Goal: Task Accomplishment & Management: Manage account settings

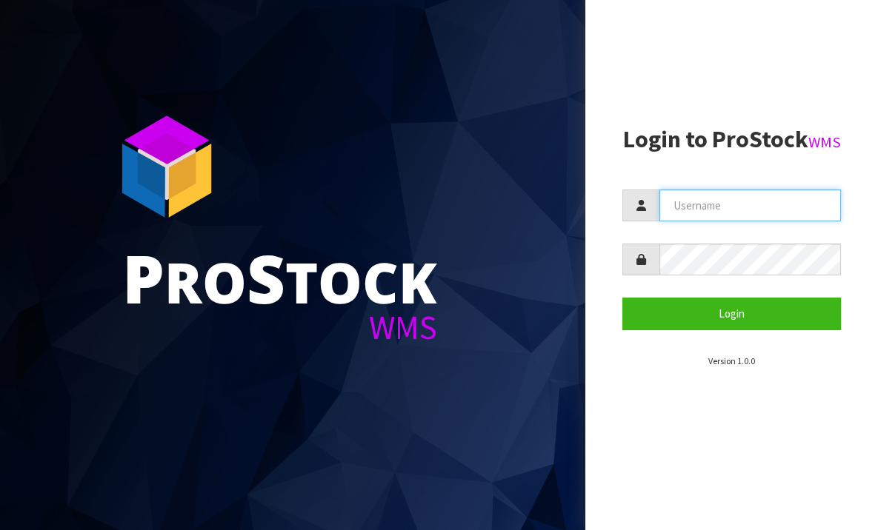
click at [745, 221] on input "text" at bounding box center [749, 206] width 181 height 32
type input "BABW"
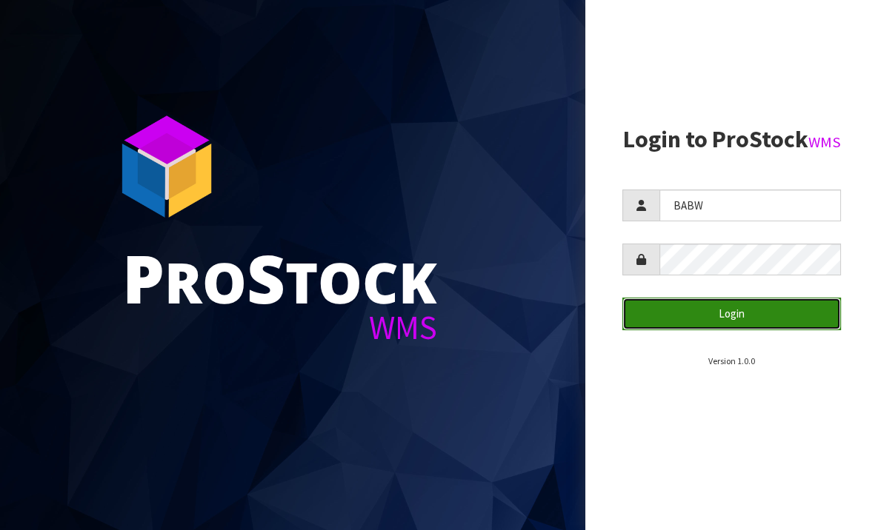
click at [744, 330] on button "Login" at bounding box center [731, 314] width 219 height 32
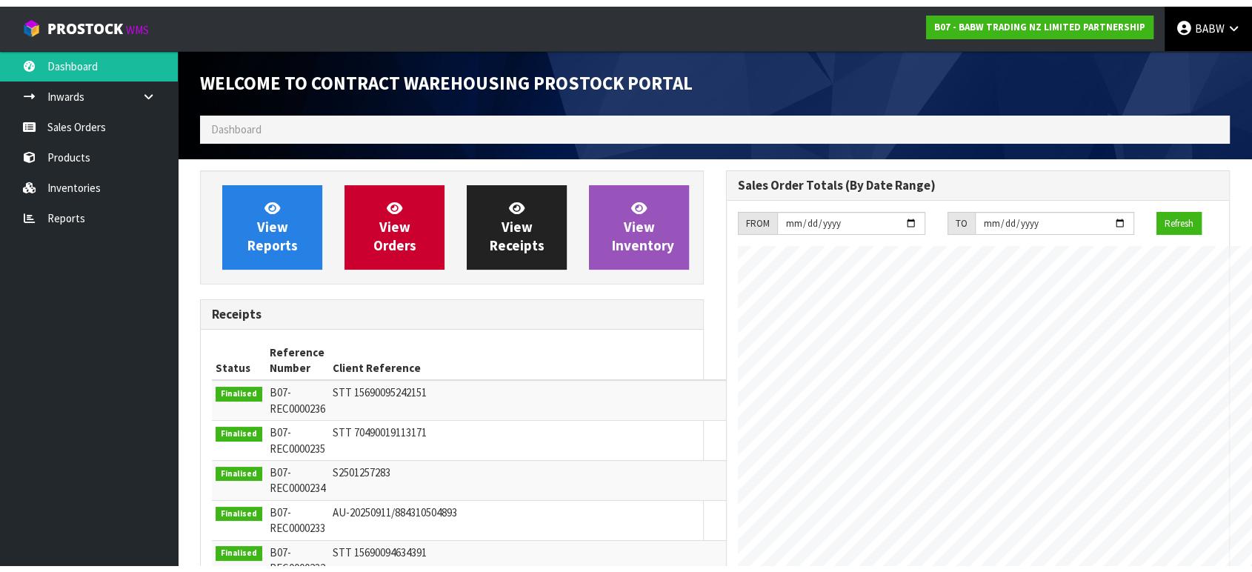
scroll to position [739906, 740201]
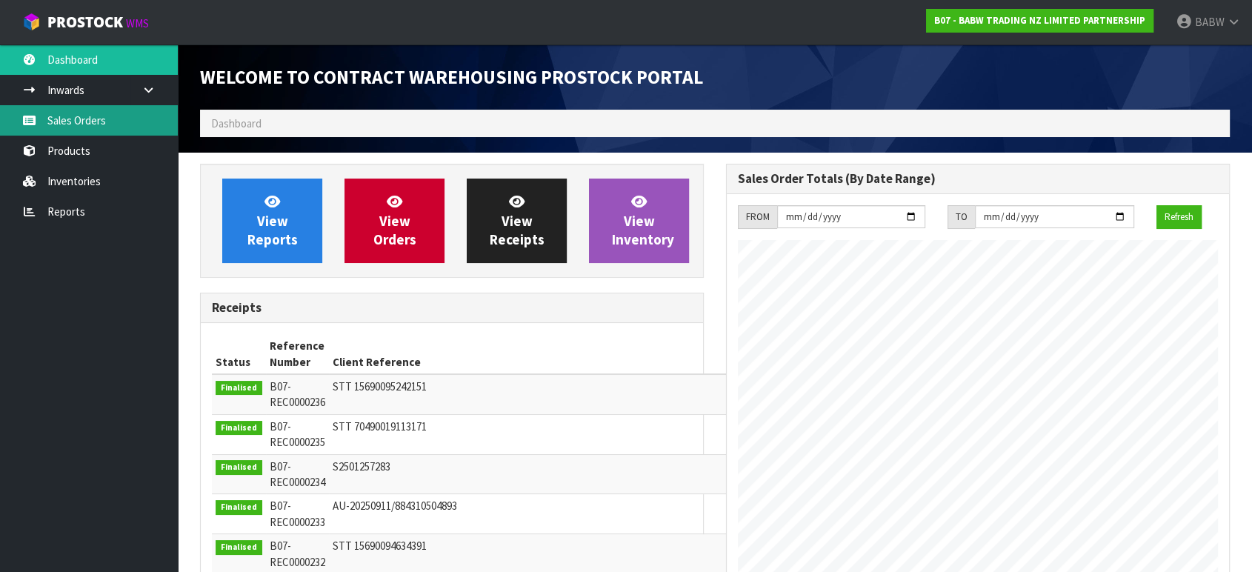
click at [69, 122] on link "Sales Orders" at bounding box center [89, 120] width 178 height 30
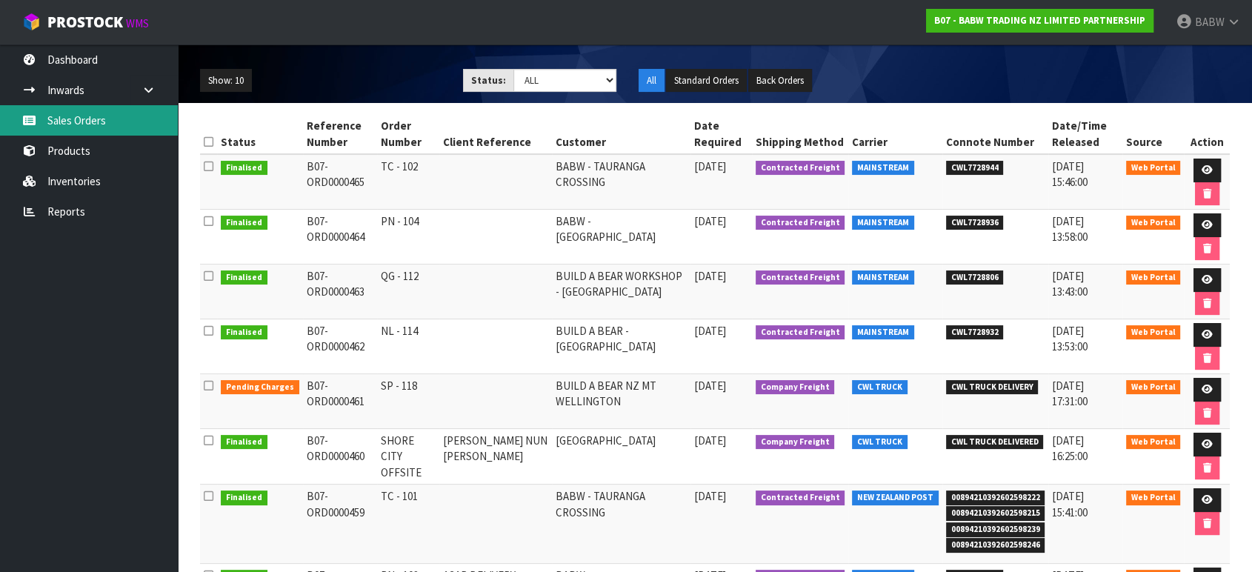
scroll to position [164, 0]
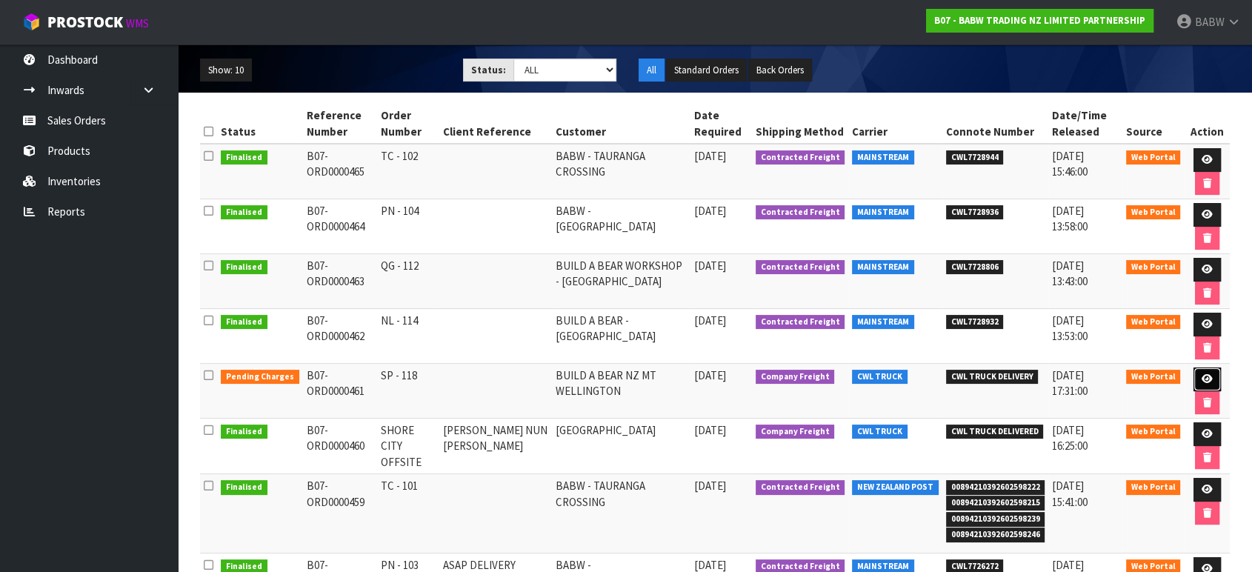
click at [877, 373] on link at bounding box center [1206, 379] width 27 height 24
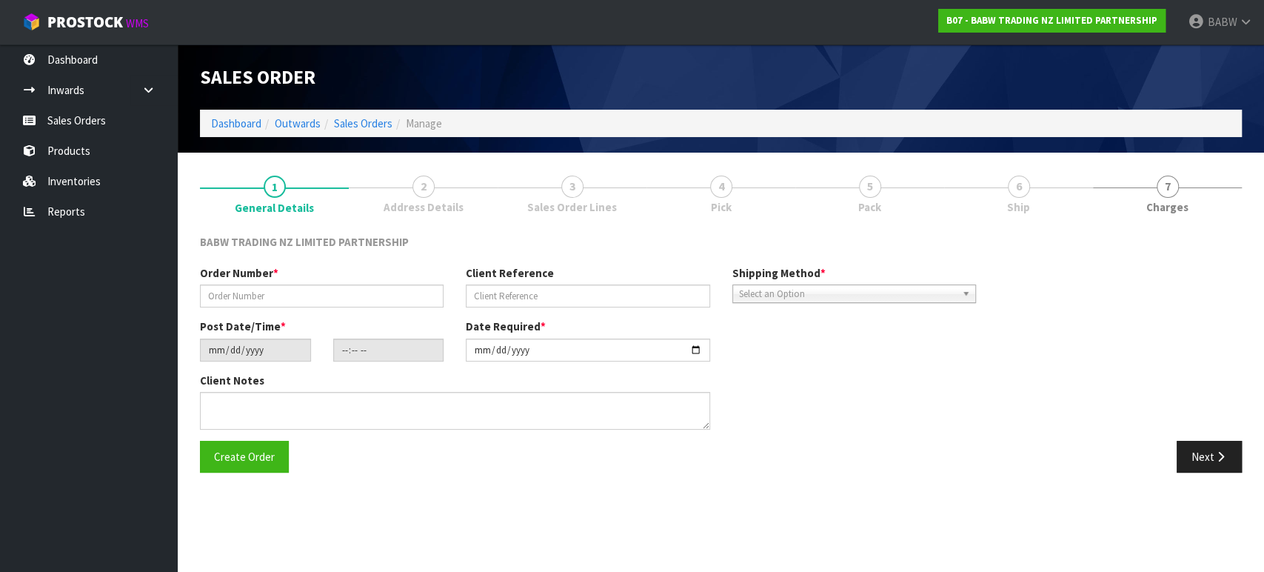
type input "SP - 118"
type input "[DATE]"
type input "15:32:00.000"
type input "[DATE]"
type textarea "CALL/MESSGAE AFTERNOON PRIOR TO MORNING DELIVERY - FRANKI 0273810540, TO MAKE S…"
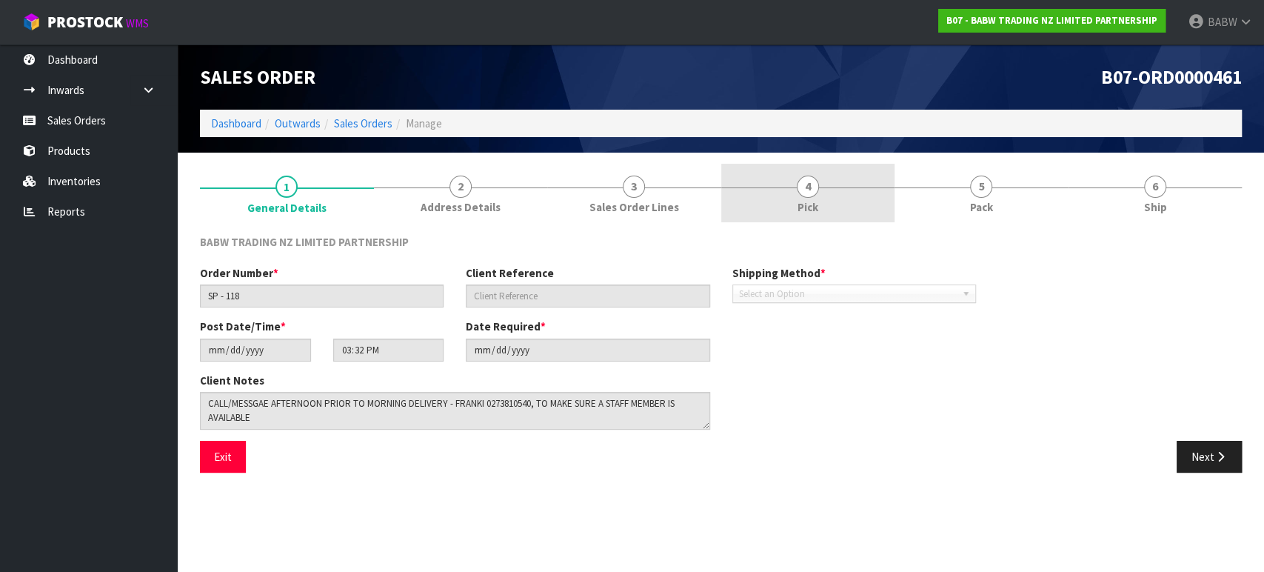
click at [791, 199] on link "4 Pick" at bounding box center [808, 193] width 174 height 59
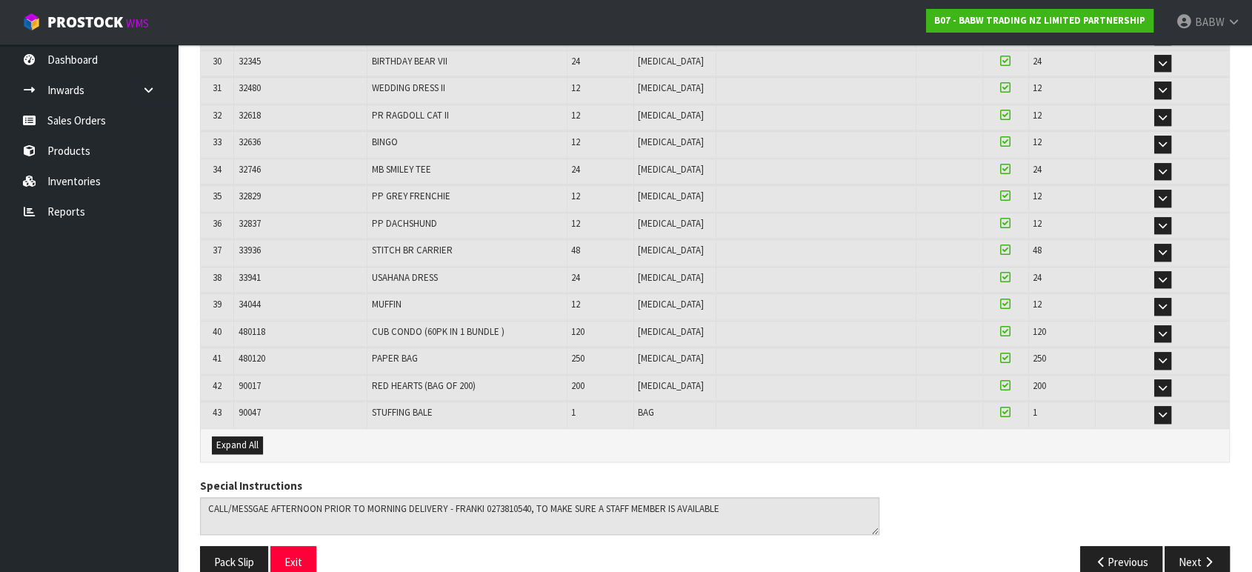
scroll to position [1096, 0]
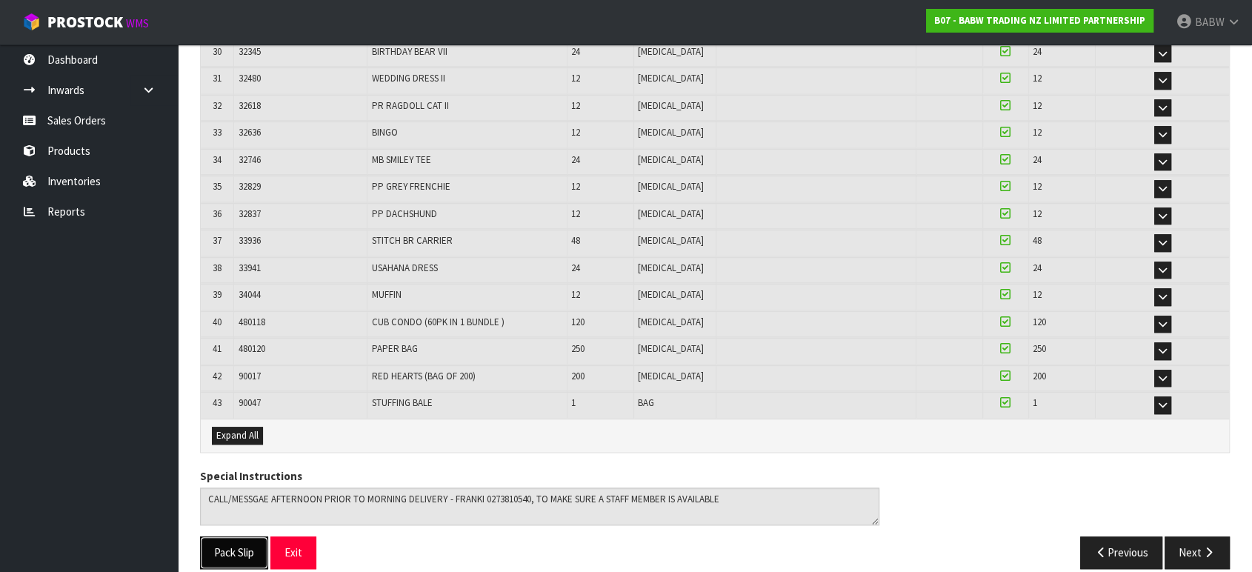
click at [219, 530] on button "Pack Slip" at bounding box center [234, 552] width 68 height 32
click at [81, 122] on link "Sales Orders" at bounding box center [89, 120] width 178 height 30
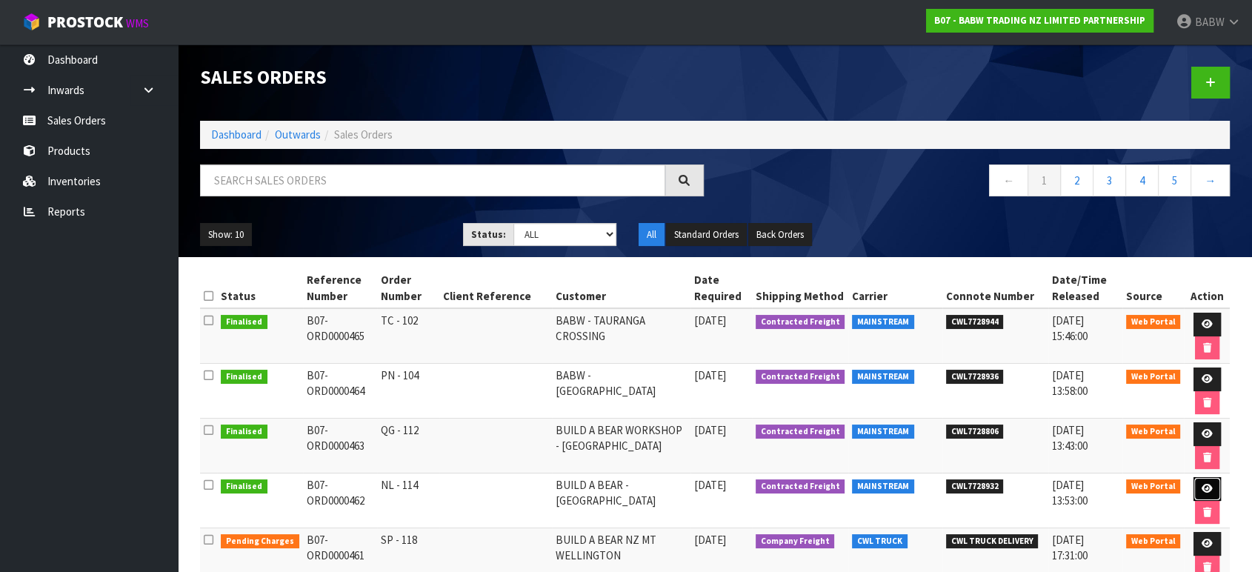
click at [877, 484] on link at bounding box center [1206, 489] width 27 height 24
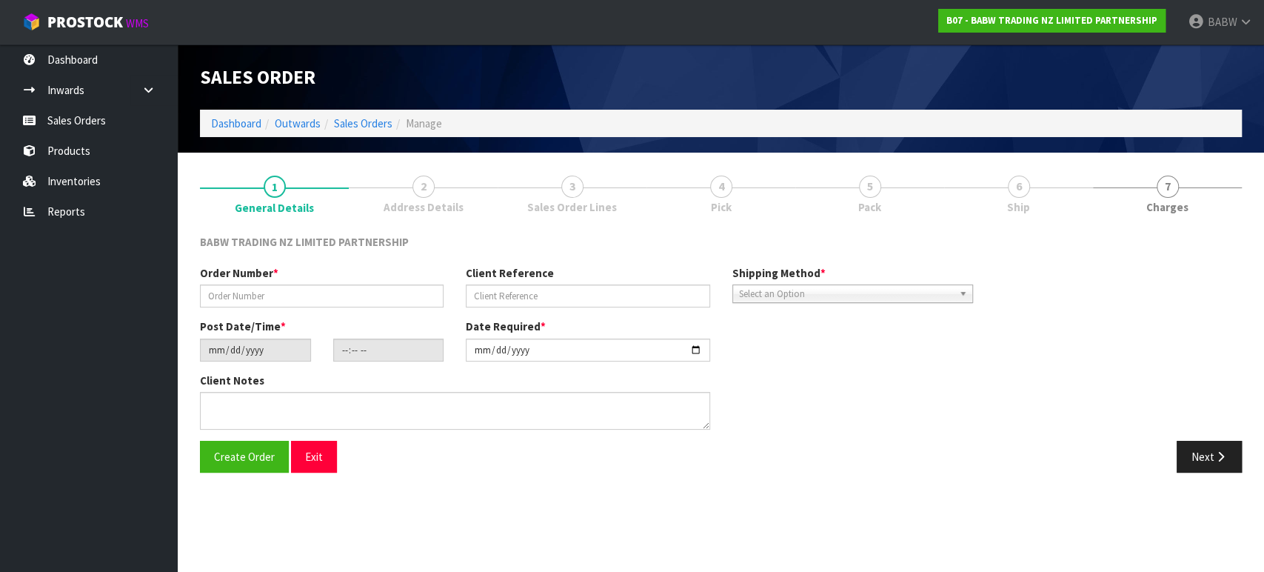
type input "NL - 114"
type input "[DATE]"
type input "15:35:00.000"
type input "[DATE]"
type textarea "DELIVER BETWEEN 8AM AND 8.30AM CALL - [PERSON_NAME] ON [PHONE_NUMBER] AFTERNOON…"
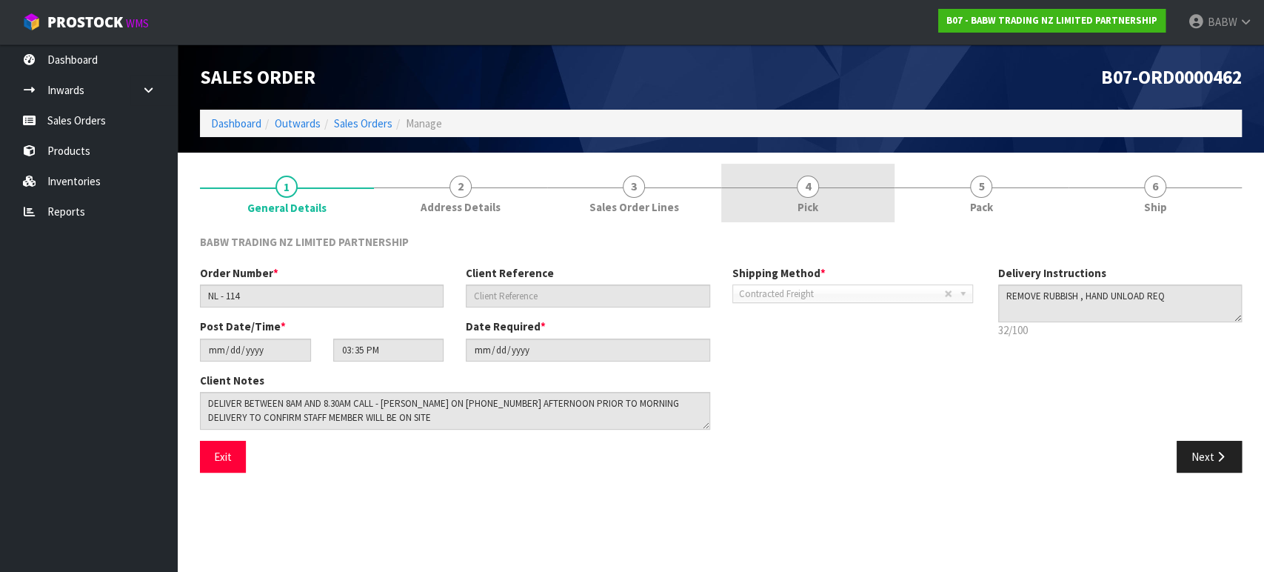
click at [812, 193] on span "4" at bounding box center [808, 187] width 22 height 22
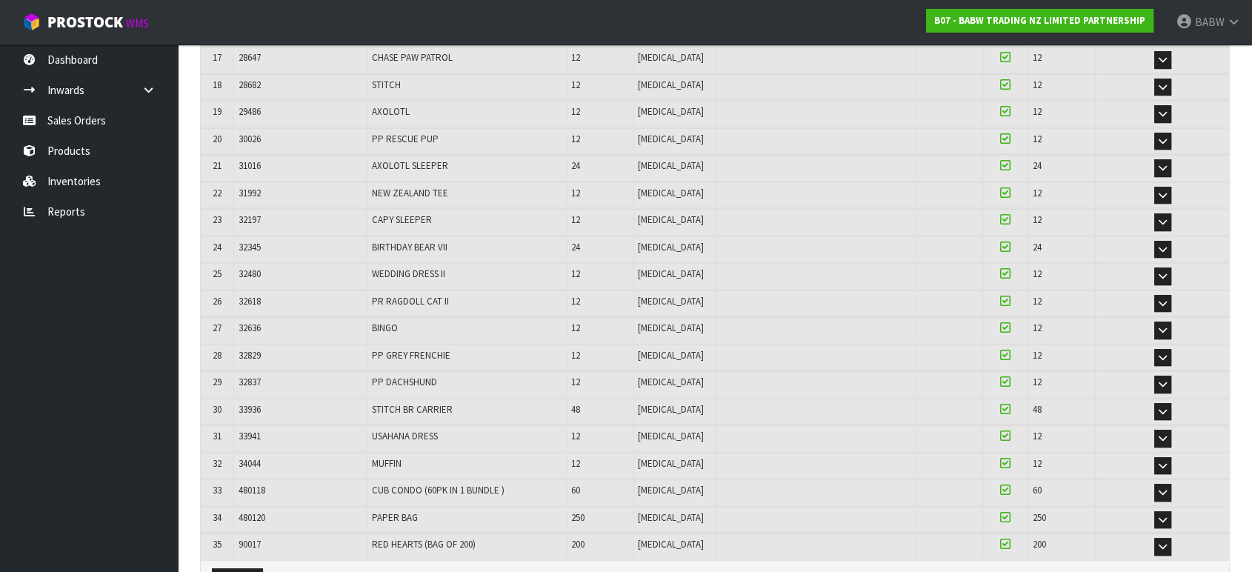
scroll to position [883, 0]
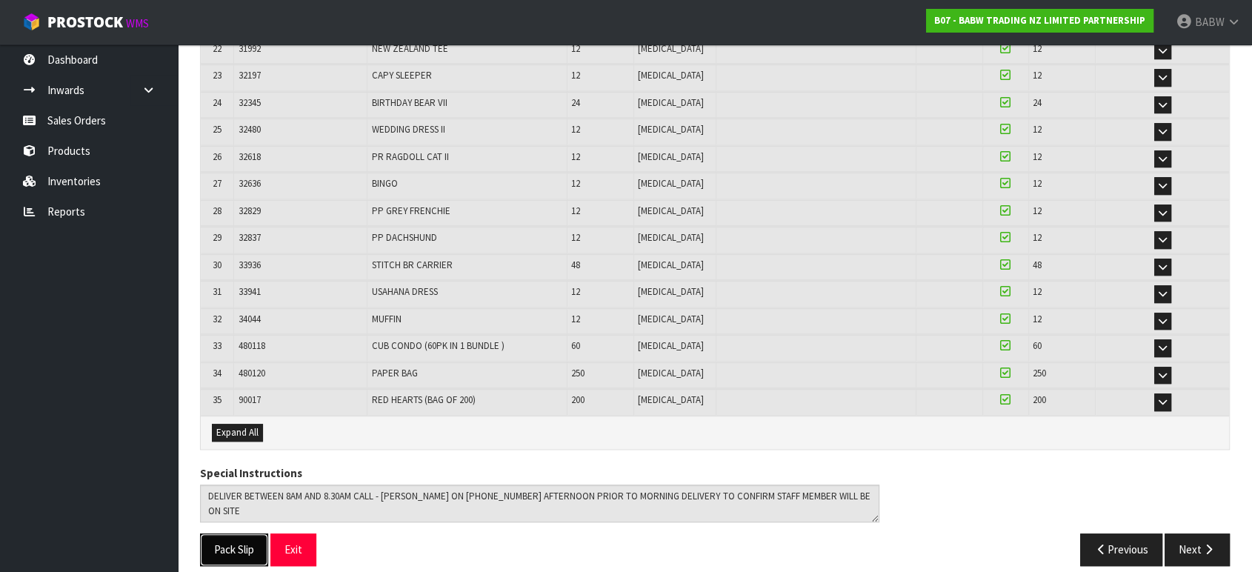
click at [230, 530] on button "Pack Slip" at bounding box center [234, 549] width 68 height 32
drag, startPoint x: 92, startPoint y: 343, endPoint x: 93, endPoint y: 333, distance: 9.7
click at [93, 342] on ul "Dashboard Inwards Purchase Orders Receipts Sales Orders Products Inventories Re…" at bounding box center [89, 307] width 178 height 527
drag, startPoint x: 87, startPoint y: 116, endPoint x: 122, endPoint y: 128, distance: 36.8
click at [87, 116] on link "Sales Orders" at bounding box center [89, 120] width 178 height 30
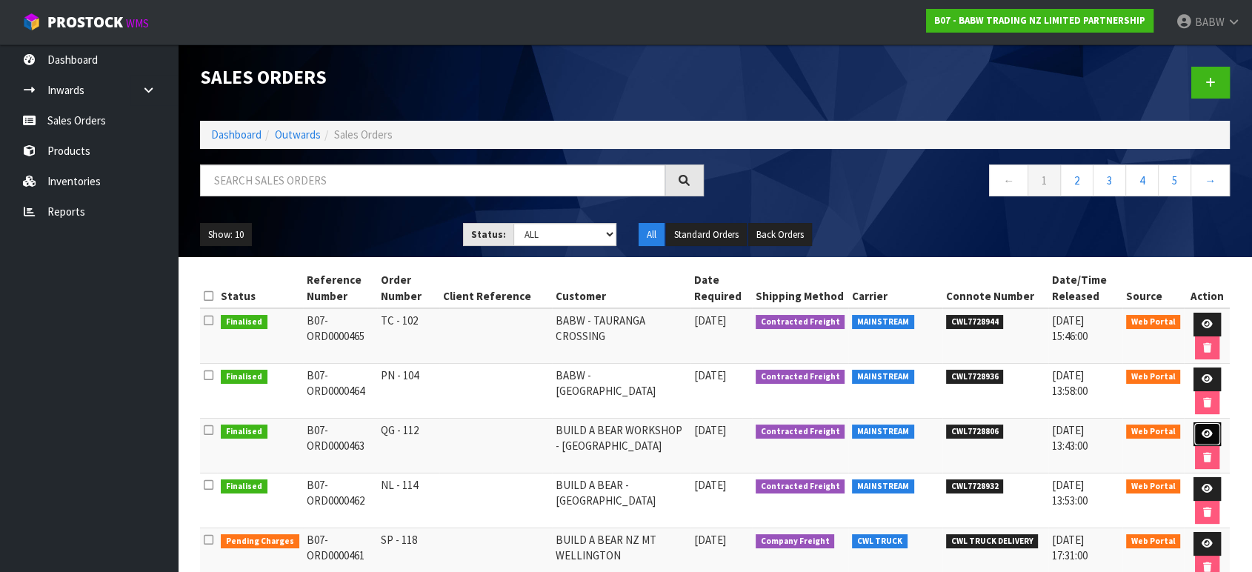
click at [877, 425] on link at bounding box center [1206, 434] width 27 height 24
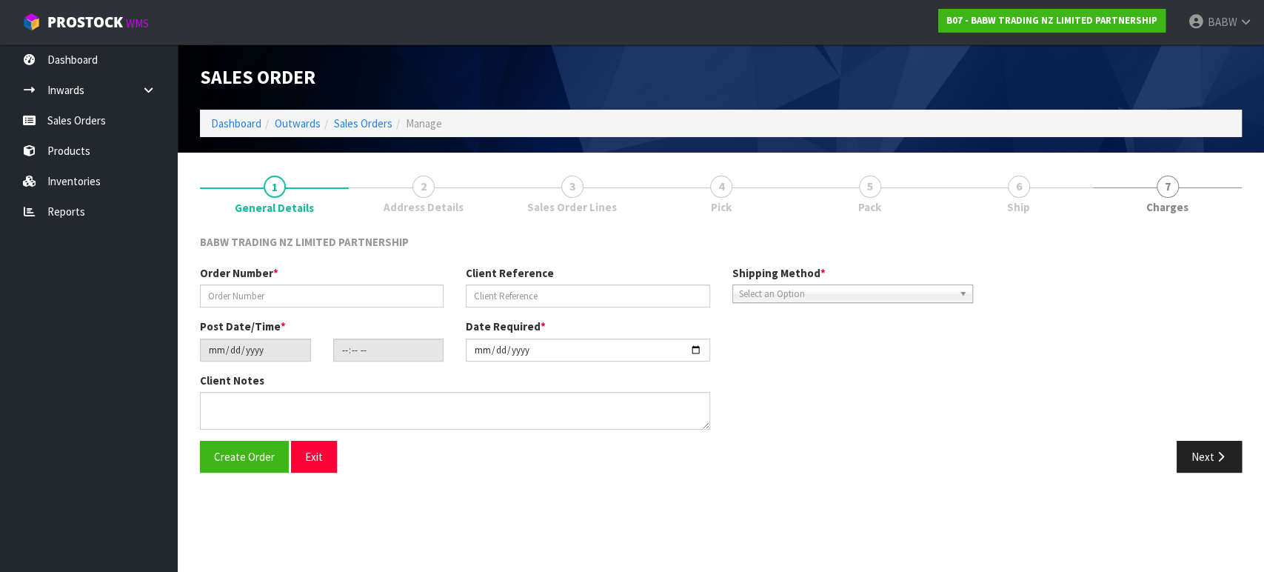
type input "QG - 112"
type input "[DATE]"
type input "15:37:00.000"
type input "[DATE]"
type textarea "DELIVER BETWEEN 8AM AND 8.30AM CALL - [PERSON_NAME] ON [PHONE_NUMBER] AFTERNOON…"
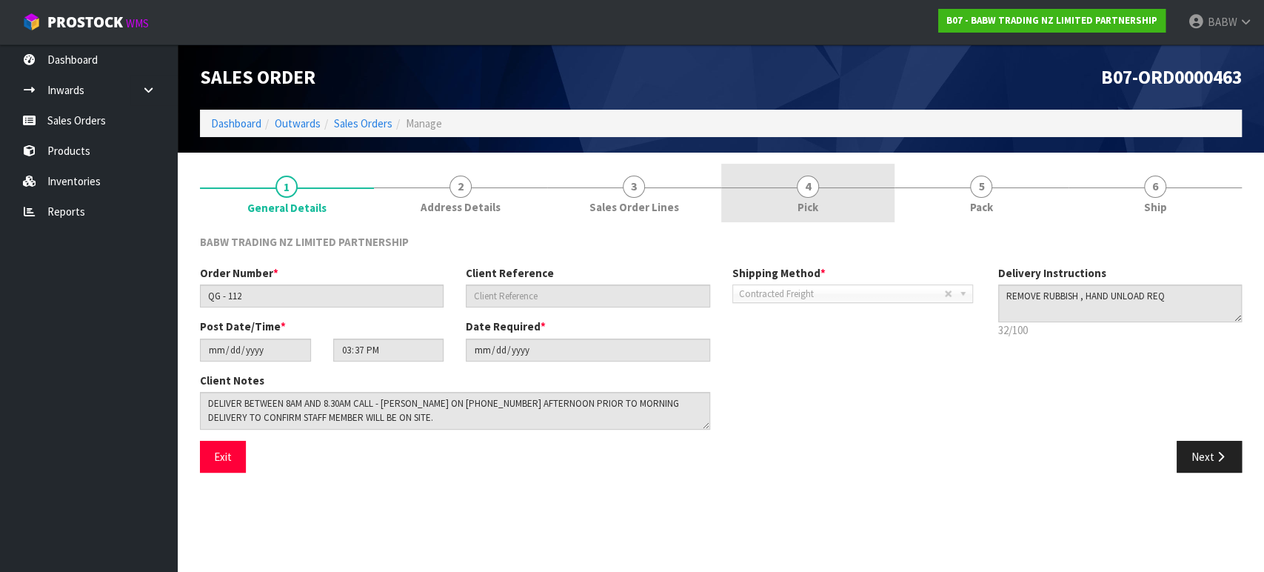
click at [776, 182] on link "4 Pick" at bounding box center [808, 193] width 174 height 59
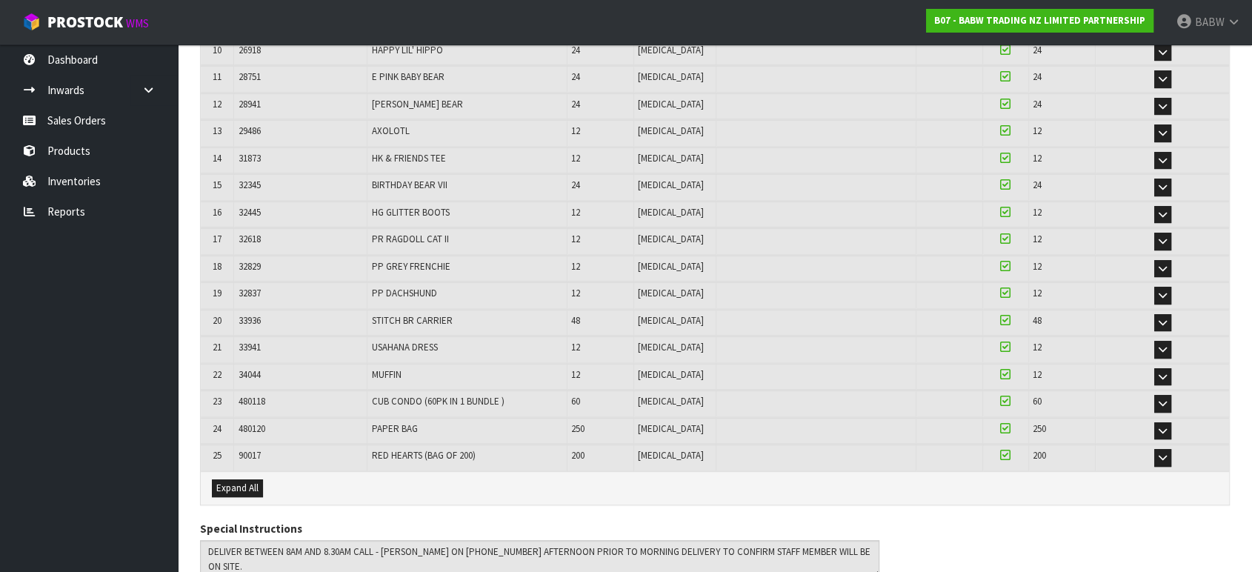
scroll to position [616, 0]
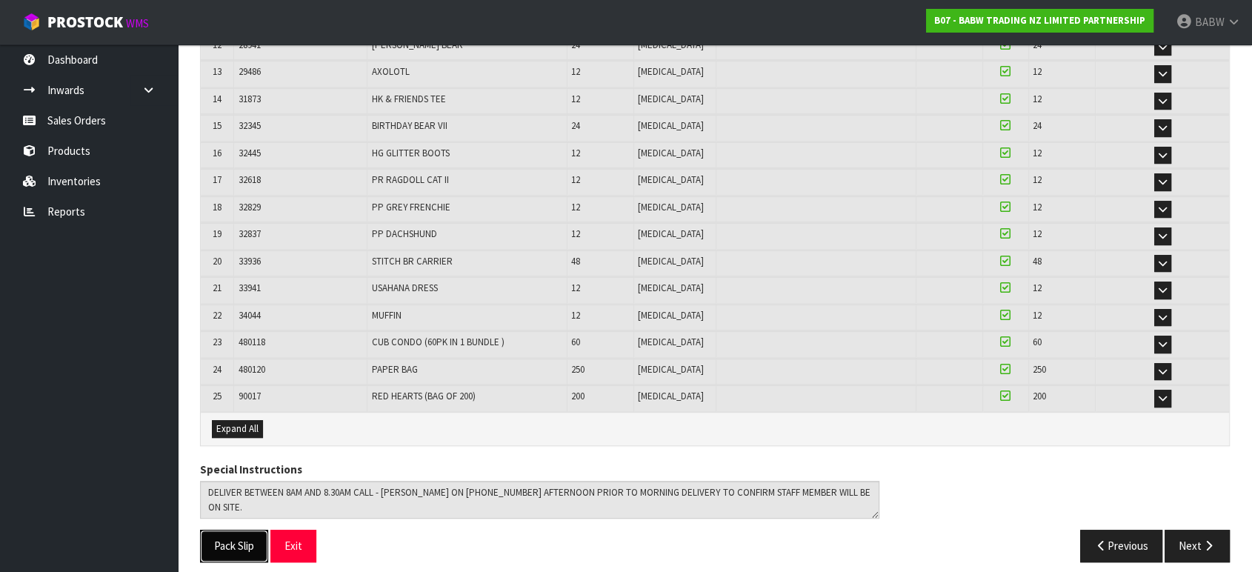
click at [224, 530] on button "Pack Slip" at bounding box center [234, 546] width 68 height 32
click at [61, 114] on link "Sales Orders" at bounding box center [89, 120] width 178 height 30
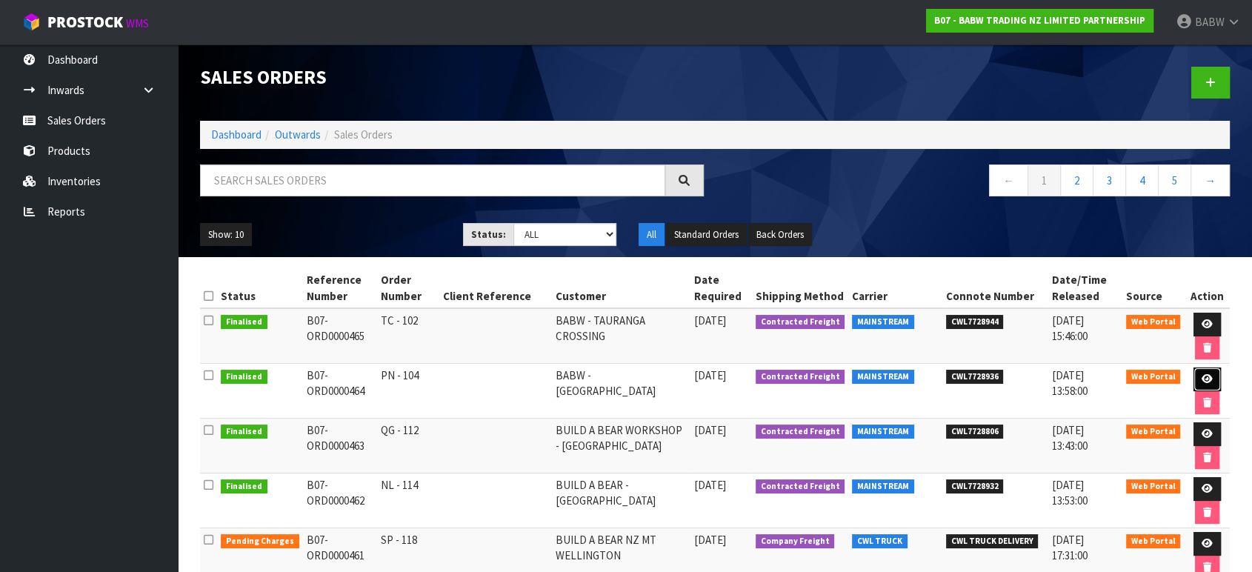
click at [877, 375] on icon at bounding box center [1206, 379] width 11 height 10
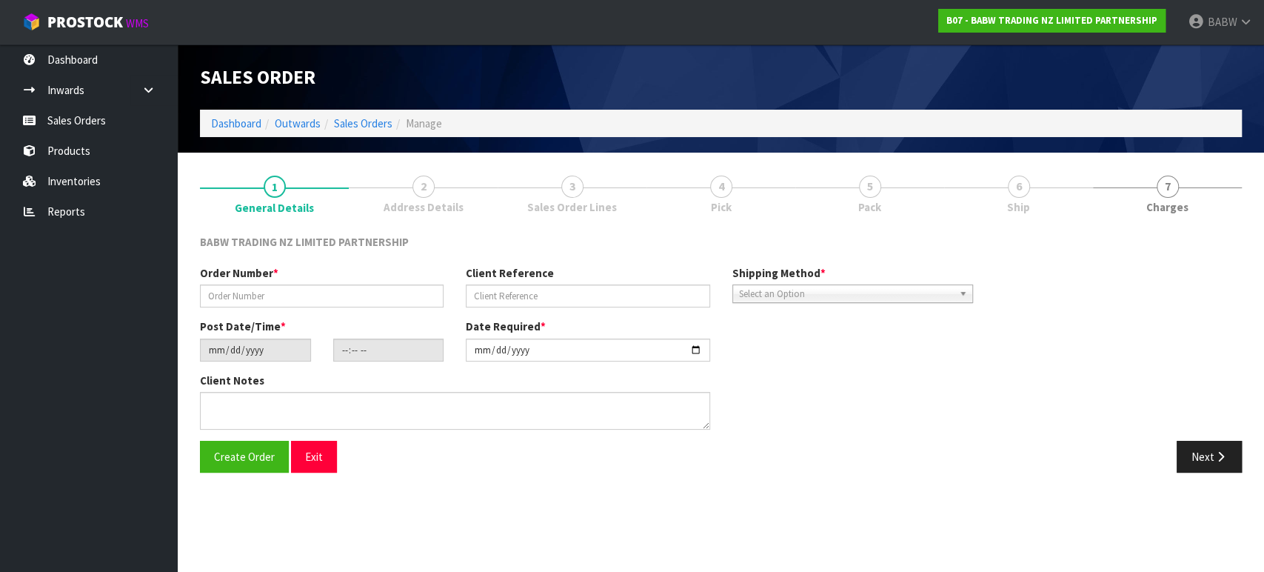
type input "PN - 104"
type input "[DATE]"
type input "15:41:00.000"
type input "[DATE]"
type textarea "CONTACT AS FOLLOWS: TE ARAWA AKURANGI [PHONE_NUMBER]"
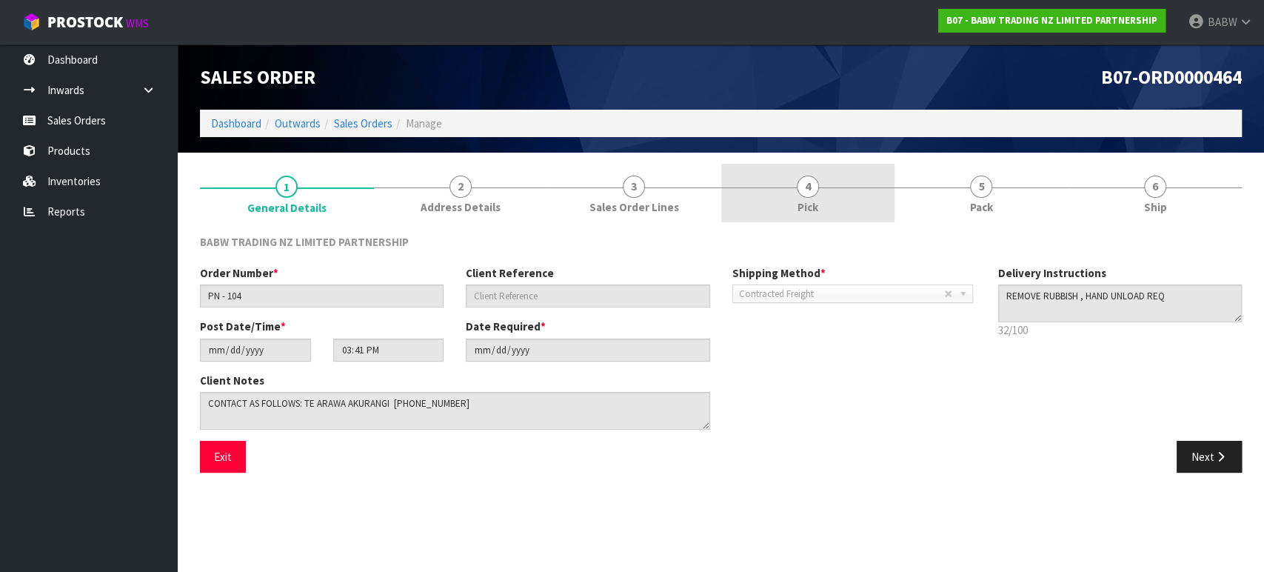
click at [782, 189] on link "4 Pick" at bounding box center [808, 193] width 174 height 59
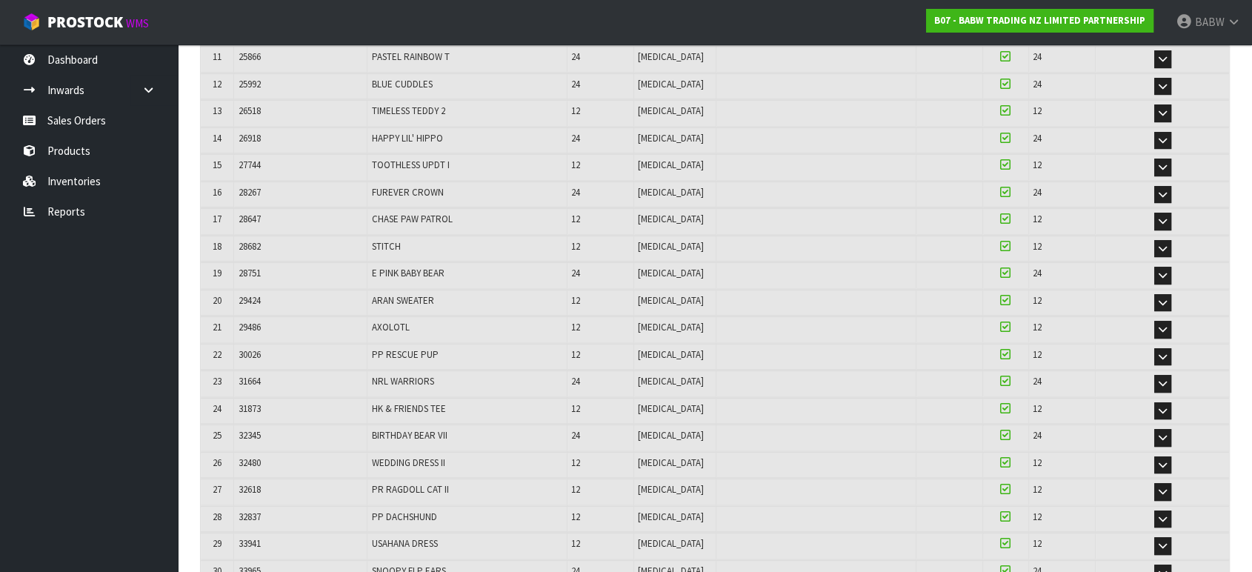
scroll to position [856, 0]
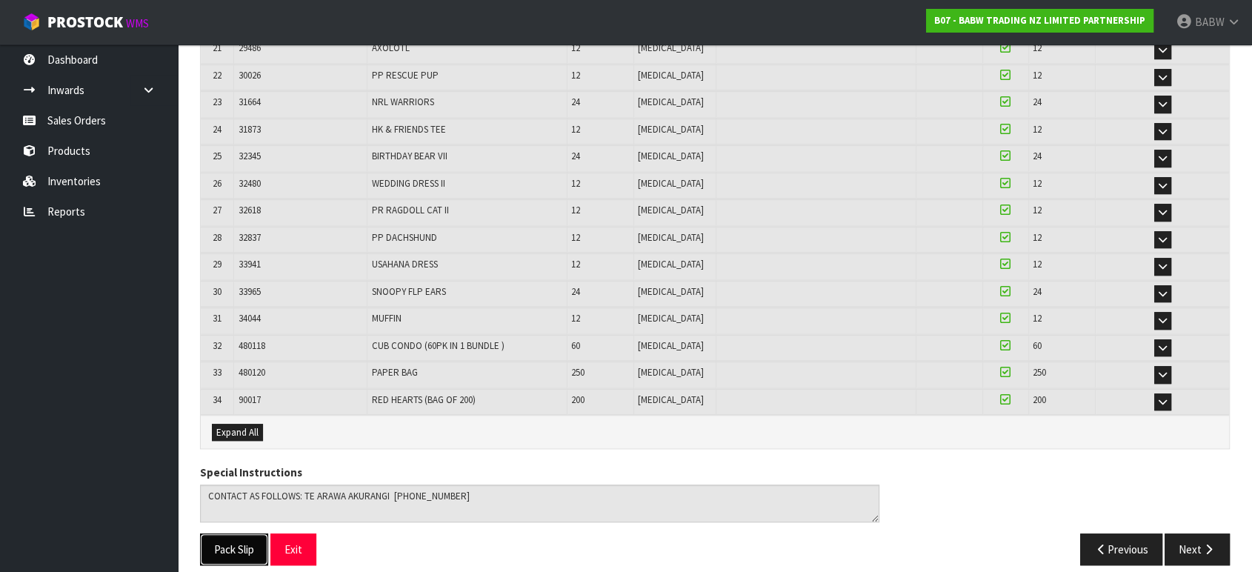
click at [224, 530] on button "Pack Slip" at bounding box center [234, 549] width 68 height 32
click at [59, 341] on ul "Dashboard Inwards Purchase Orders Receipts Sales Orders Products Inventories Re…" at bounding box center [89, 307] width 178 height 527
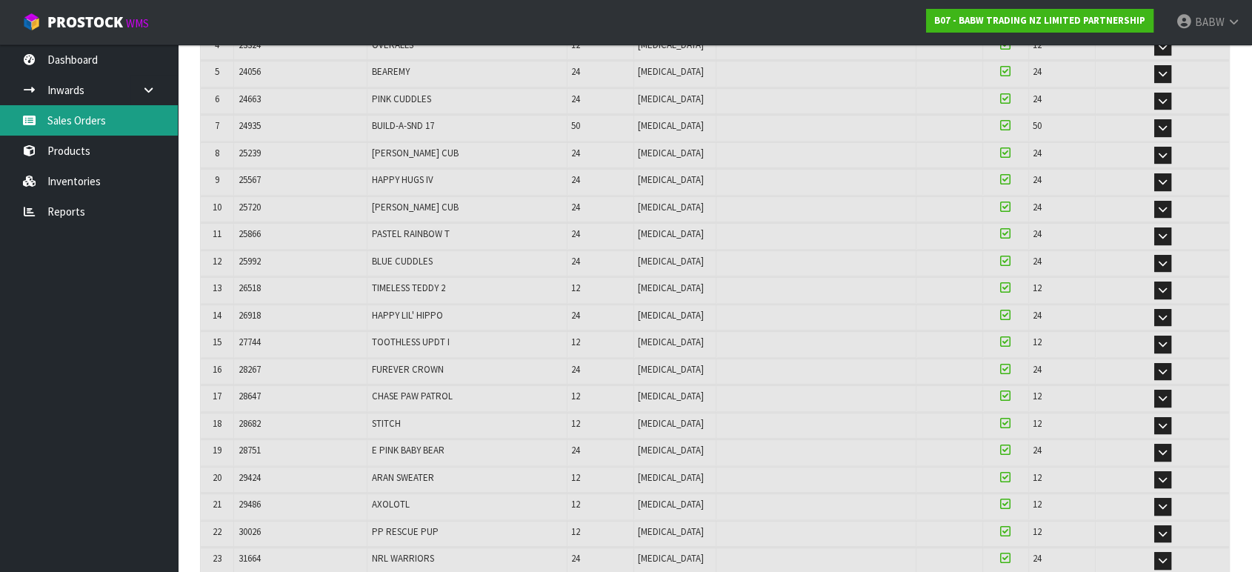
scroll to position [362, 0]
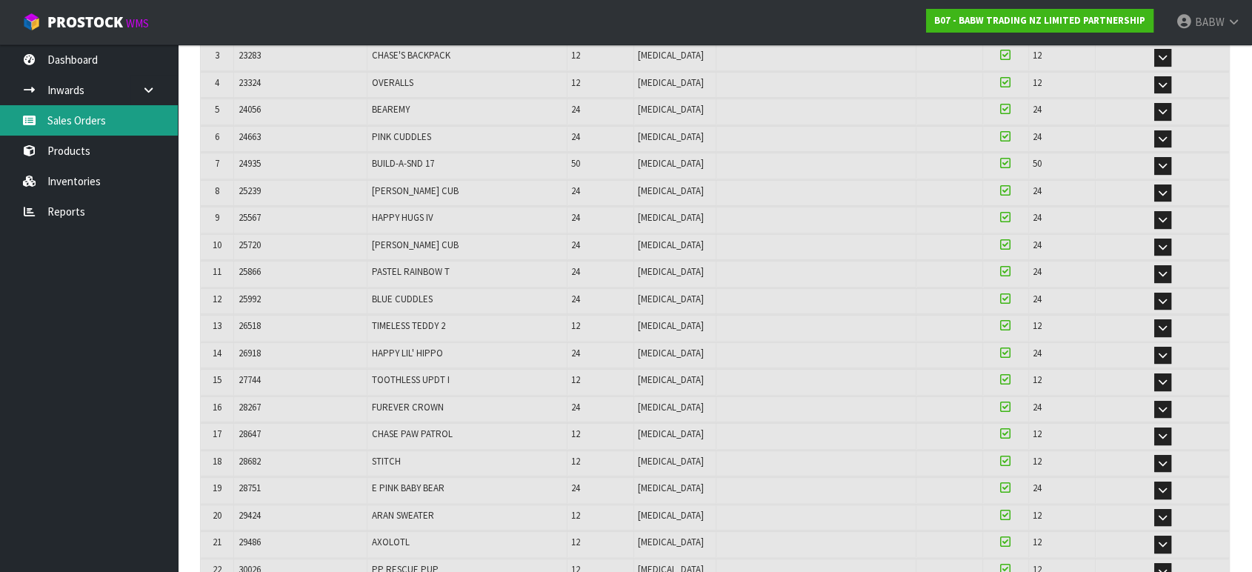
click at [87, 113] on link "Sales Orders" at bounding box center [89, 120] width 178 height 30
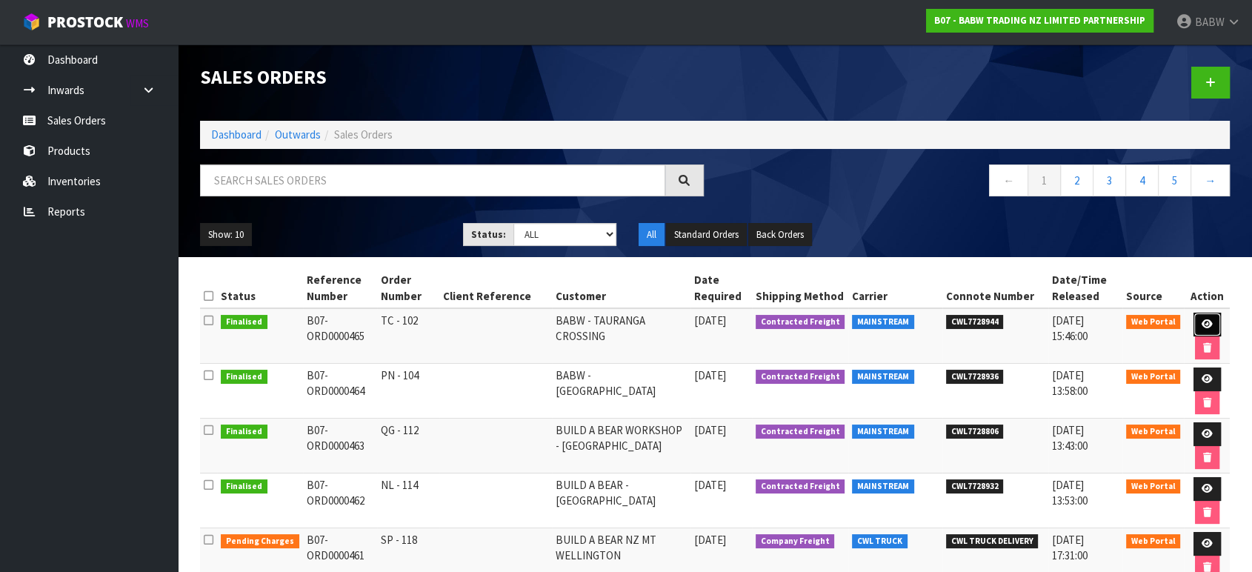
click at [877, 319] on icon at bounding box center [1206, 324] width 11 height 10
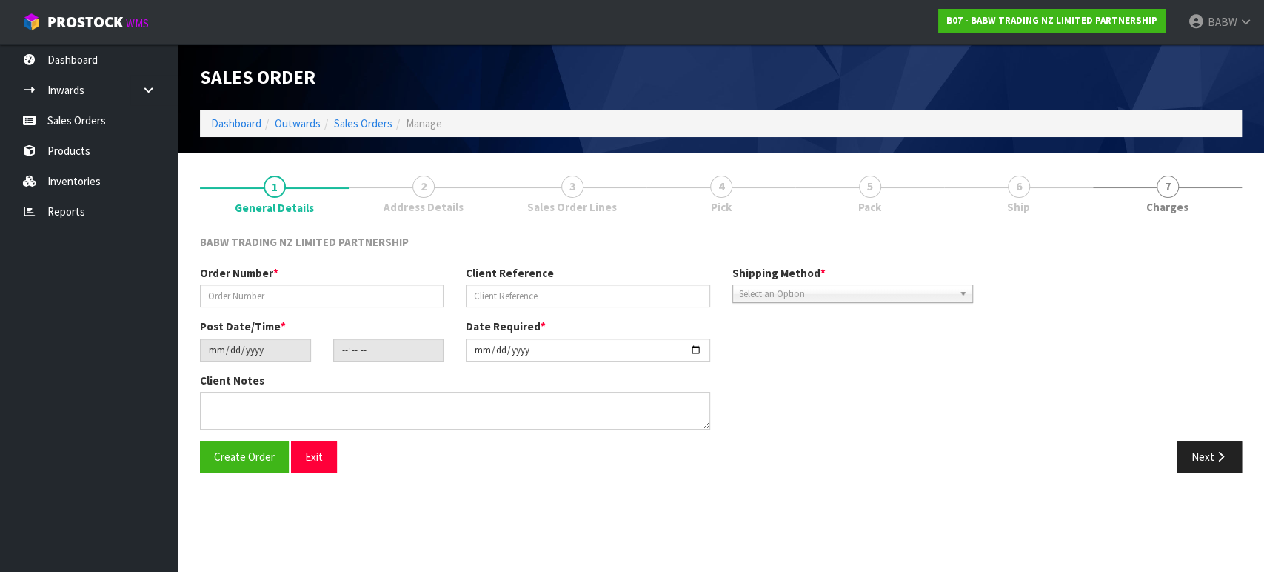
type input "TC - 102"
type input "[DATE]"
type input "15:44:00.000"
type input "[DATE]"
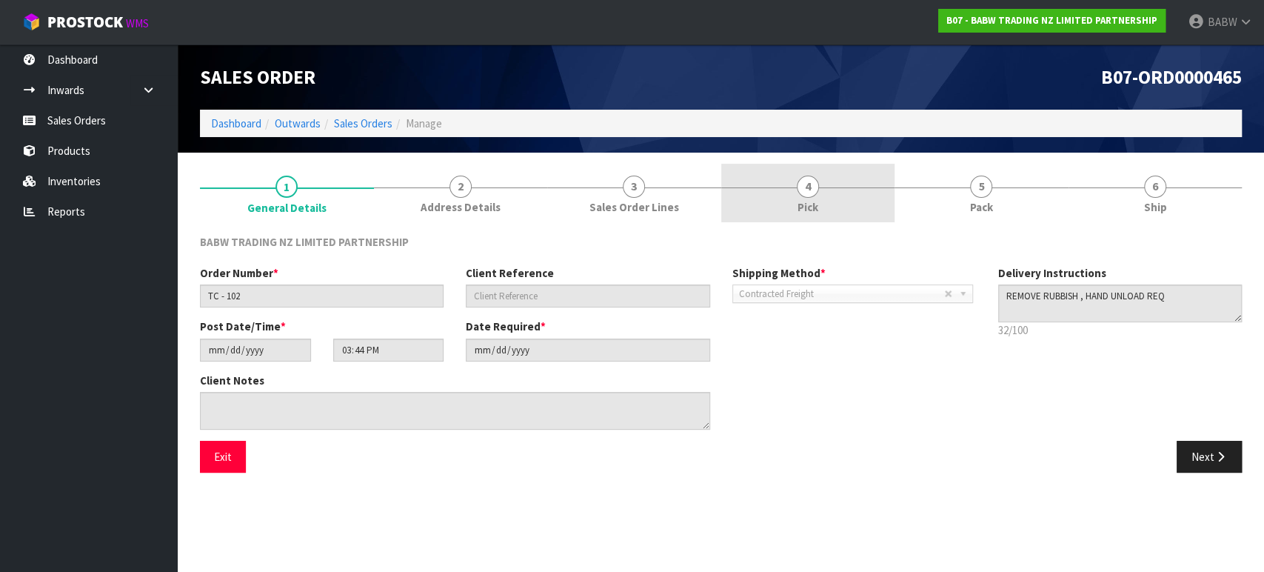
click at [818, 189] on span "4" at bounding box center [808, 187] width 22 height 22
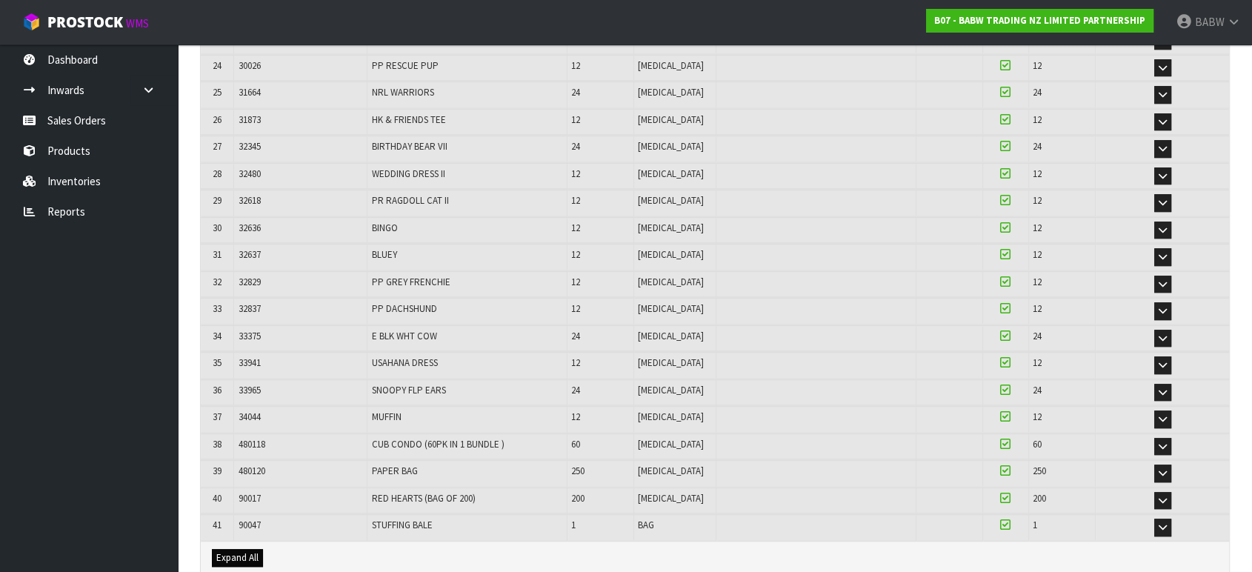
scroll to position [1043, 0]
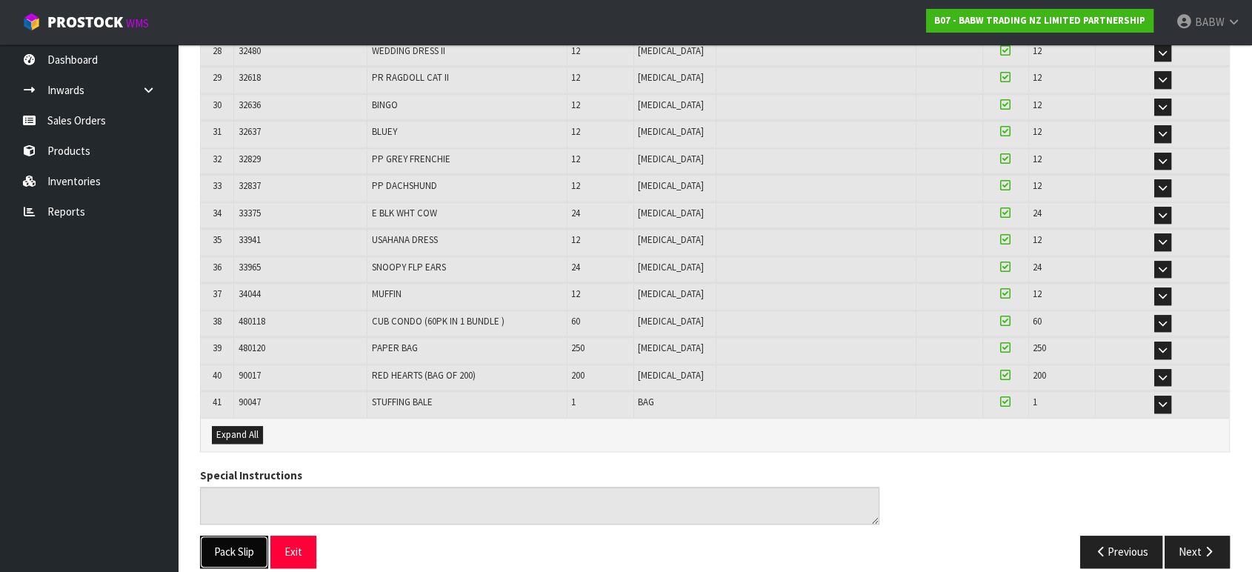
click at [225, 530] on button "Pack Slip" at bounding box center [234, 552] width 68 height 32
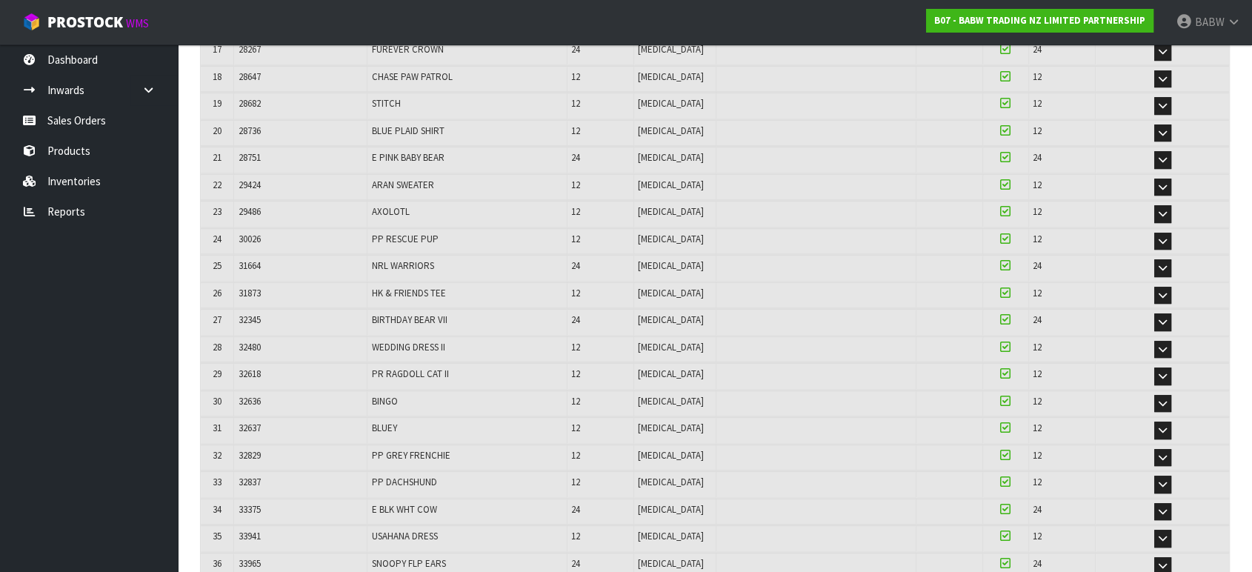
scroll to position [713, 0]
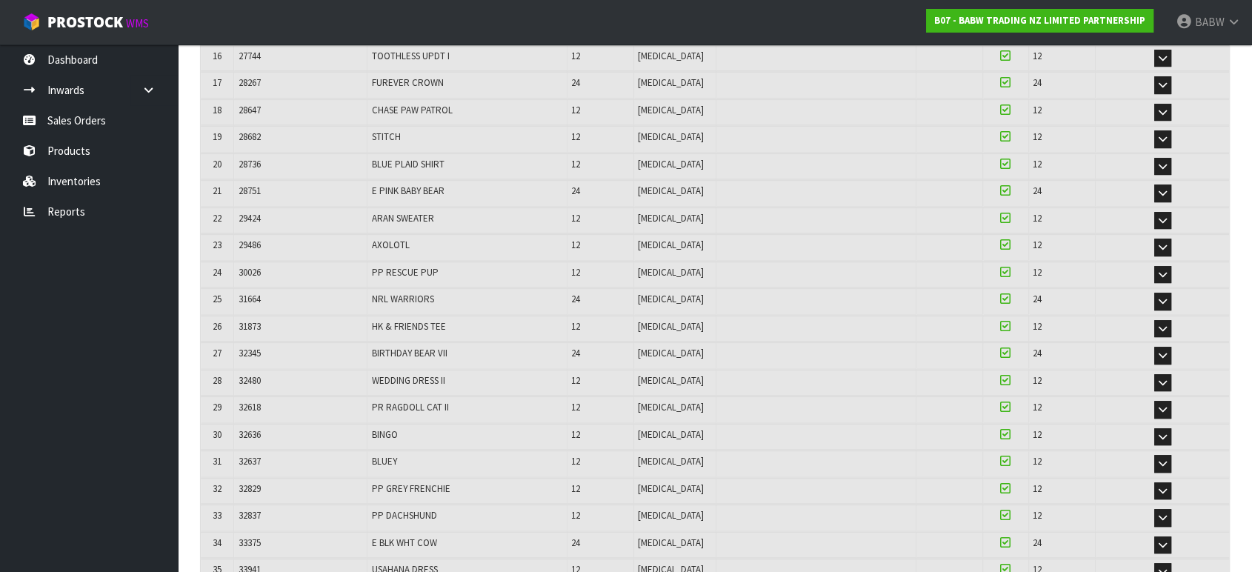
click at [79, 313] on ul "Dashboard Inwards Purchase Orders Receipts Sales Orders Products Inventories Re…" at bounding box center [89, 307] width 178 height 527
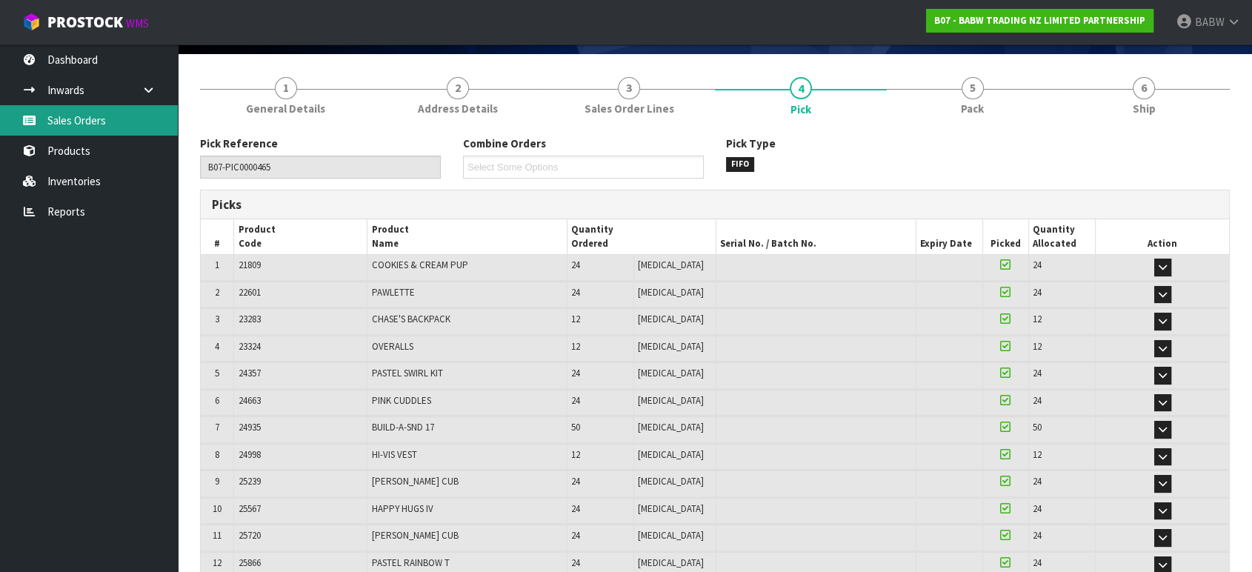
scroll to position [0, 0]
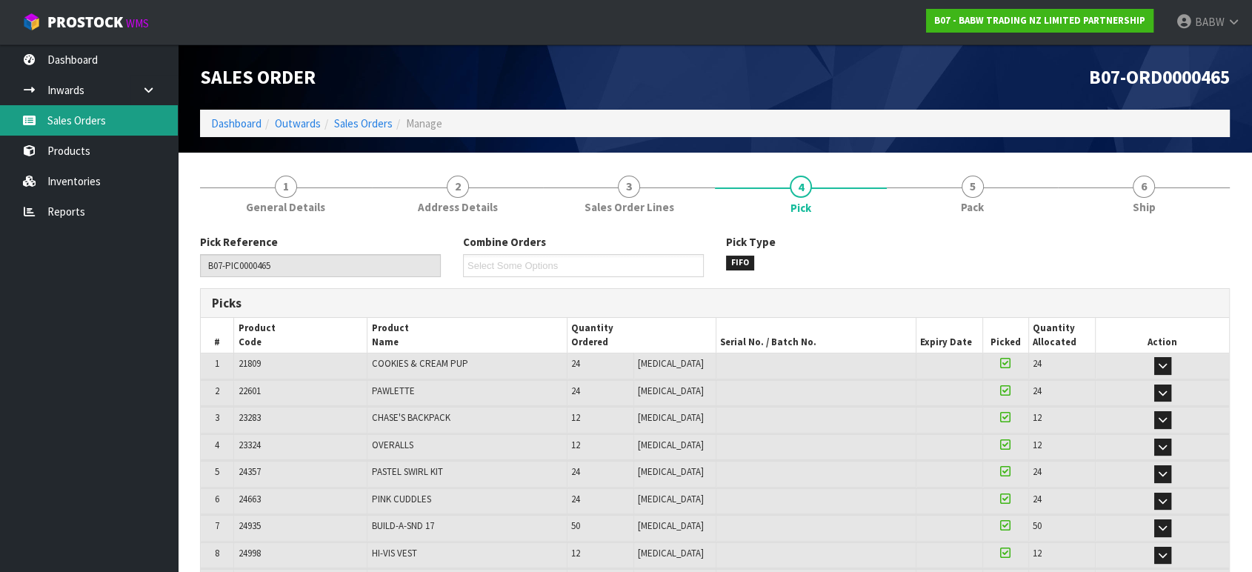
click at [96, 113] on link "Sales Orders" at bounding box center [89, 120] width 178 height 30
